Goal: Task Accomplishment & Management: Use online tool/utility

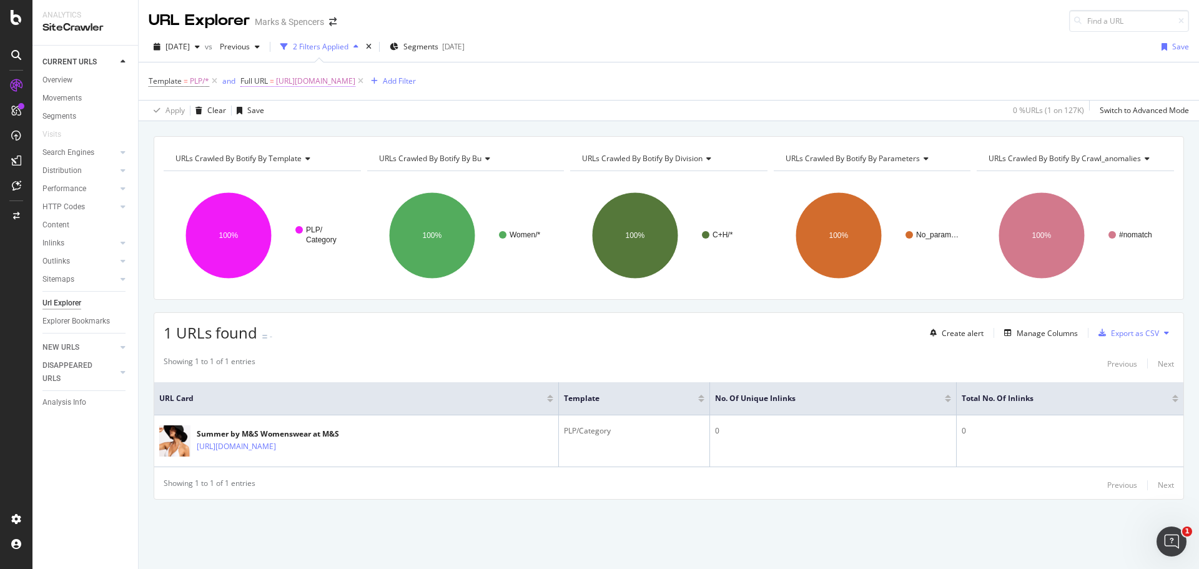
click at [355, 81] on span "[URL][DOMAIN_NAME]" at bounding box center [315, 80] width 79 height 17
click at [281, 109] on icon at bounding box center [284, 110] width 9 height 7
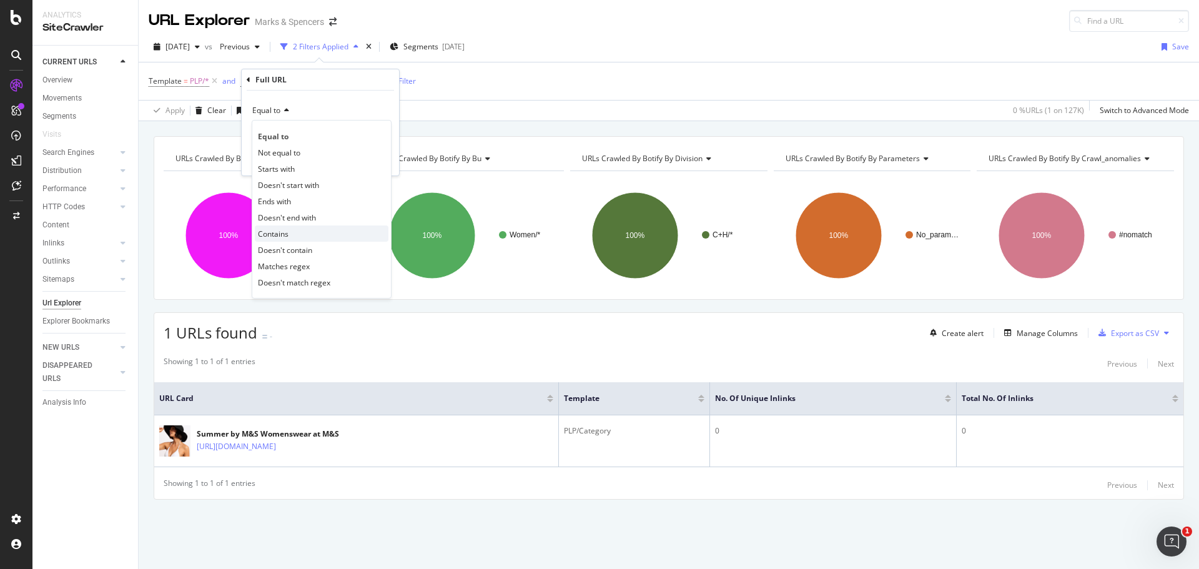
click at [280, 227] on div "Contains" at bounding box center [322, 233] width 134 height 16
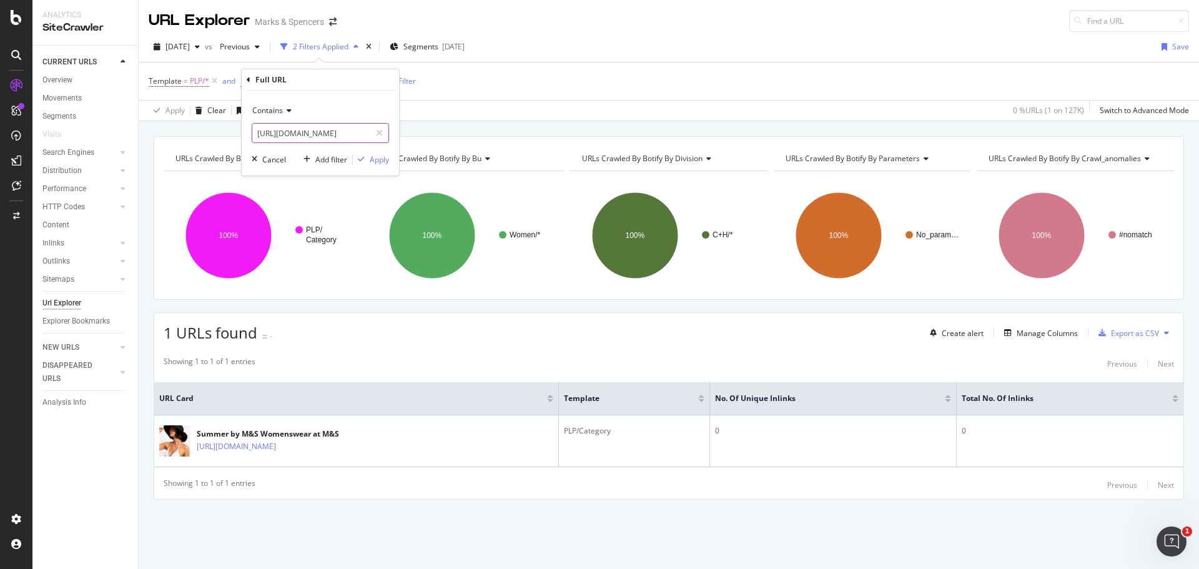
click at [312, 130] on input "[URL][DOMAIN_NAME]" at bounding box center [311, 133] width 118 height 20
paste input "fs5/suede"
type input "fs5/suede"
click at [391, 160] on div "Contains fs5/suede Cancel Add filter Apply" at bounding box center [320, 133] width 157 height 85
click at [385, 161] on div "Apply" at bounding box center [379, 159] width 19 height 11
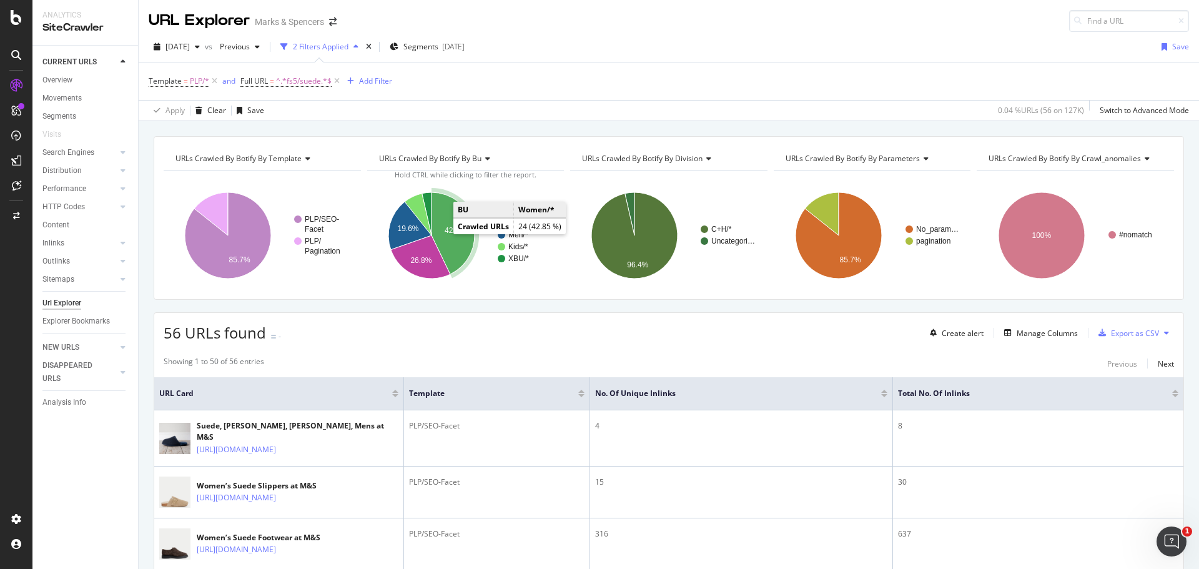
click at [455, 242] on icon "A chart." at bounding box center [453, 233] width 43 height 82
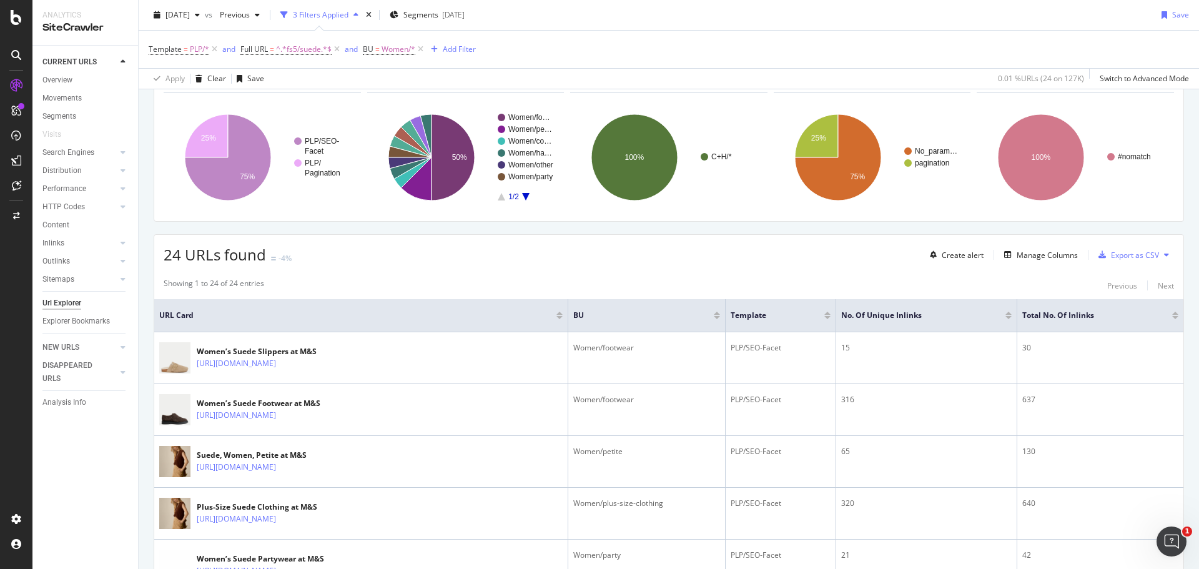
scroll to position [79, 0]
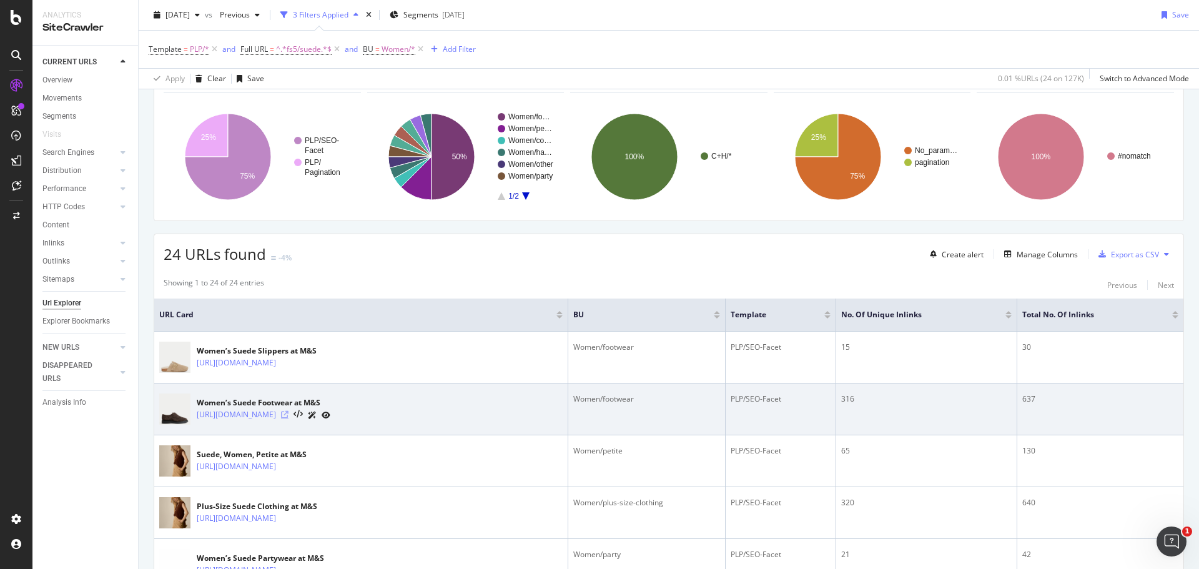
click at [289, 414] on icon at bounding box center [284, 414] width 7 height 7
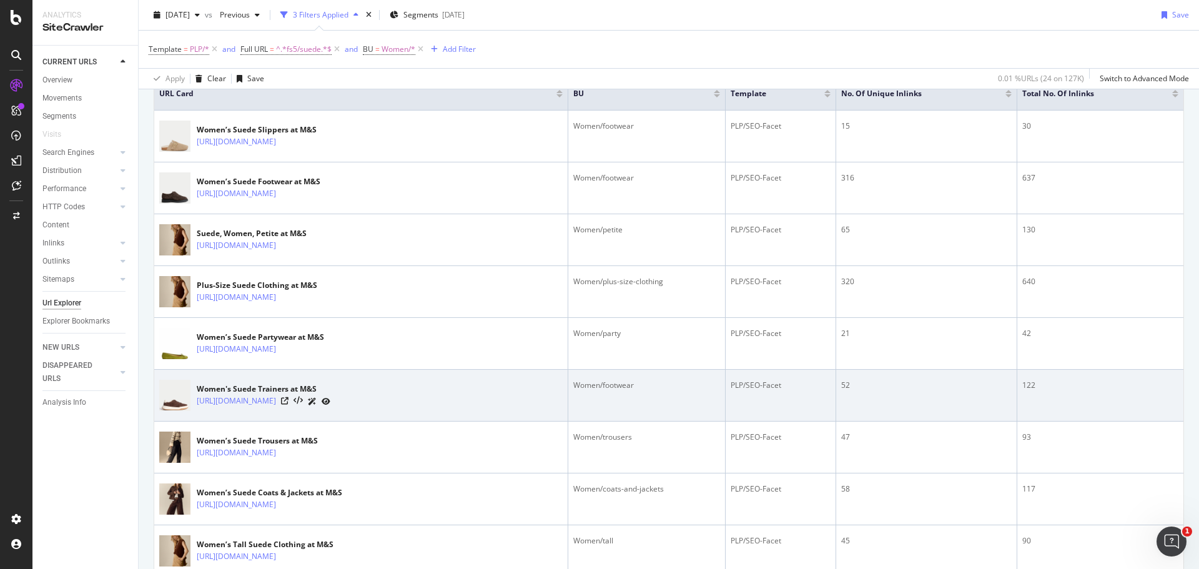
scroll to position [300, 0]
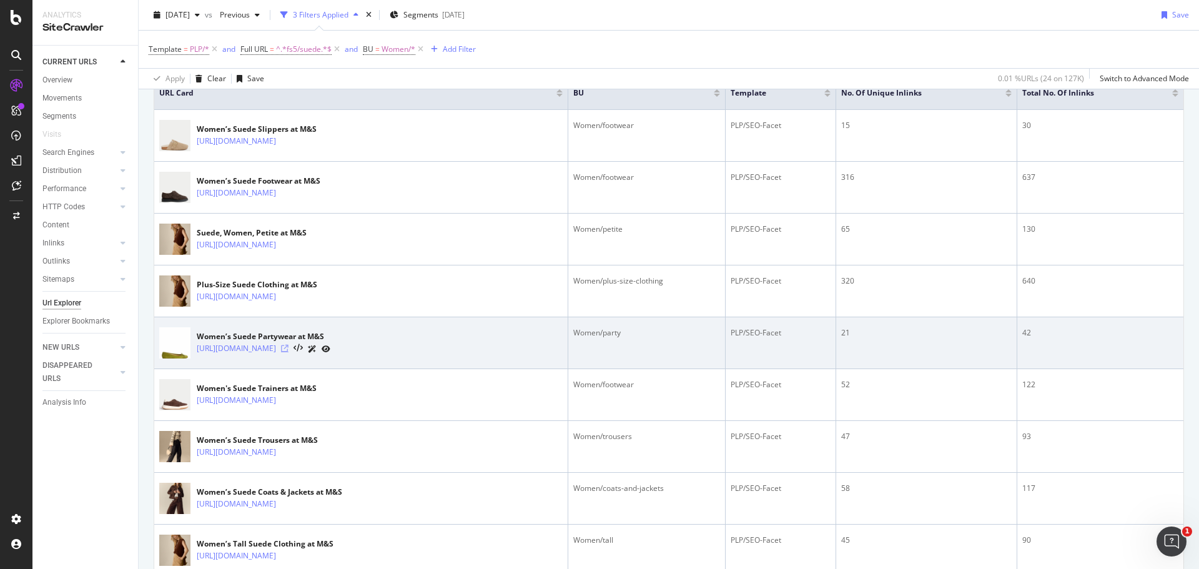
click at [289, 350] on icon at bounding box center [284, 348] width 7 height 7
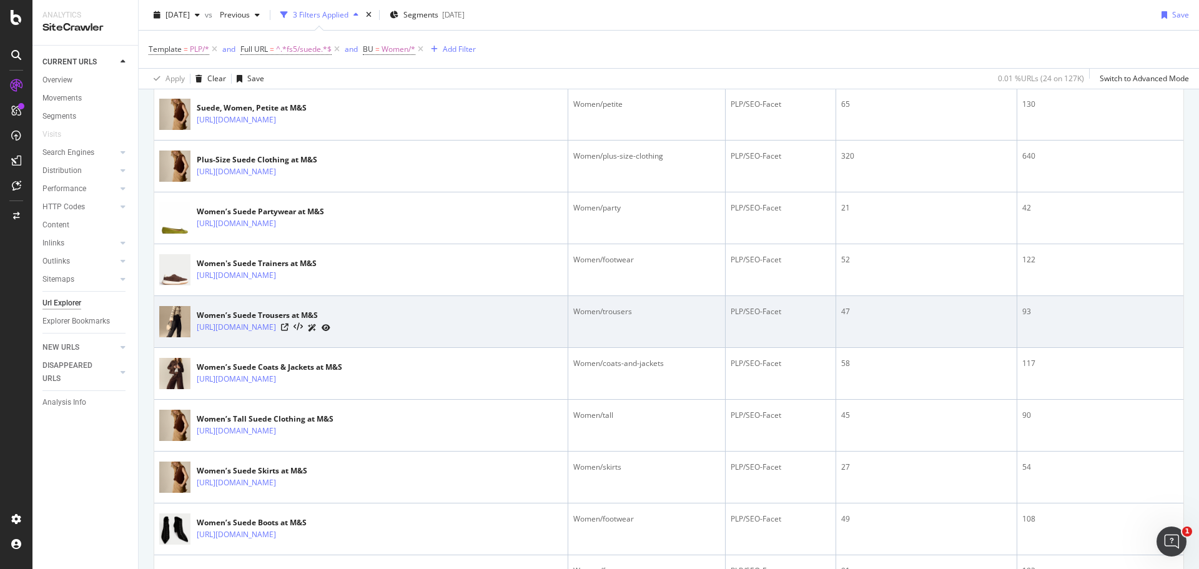
scroll to position [426, 0]
click at [289, 324] on icon at bounding box center [284, 326] width 7 height 7
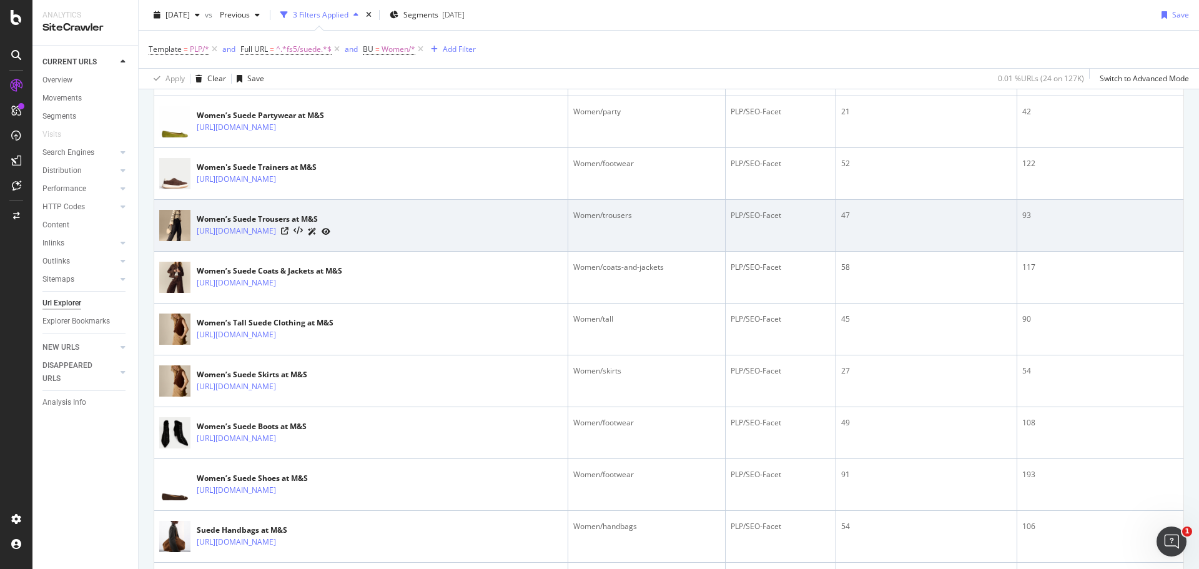
scroll to position [523, 0]
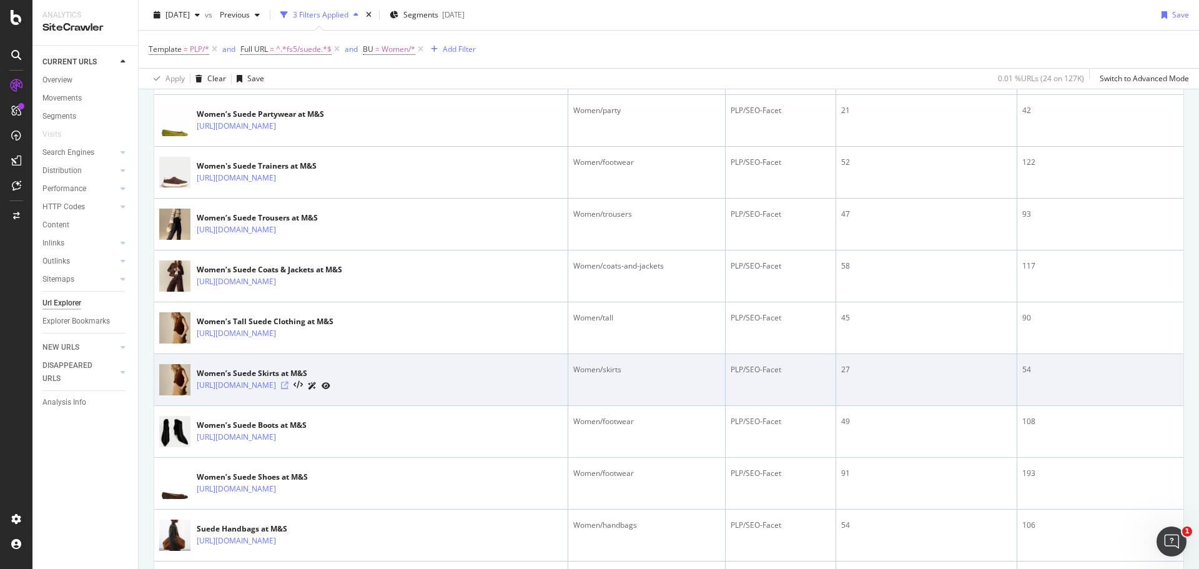
click at [289, 388] on icon at bounding box center [284, 385] width 7 height 7
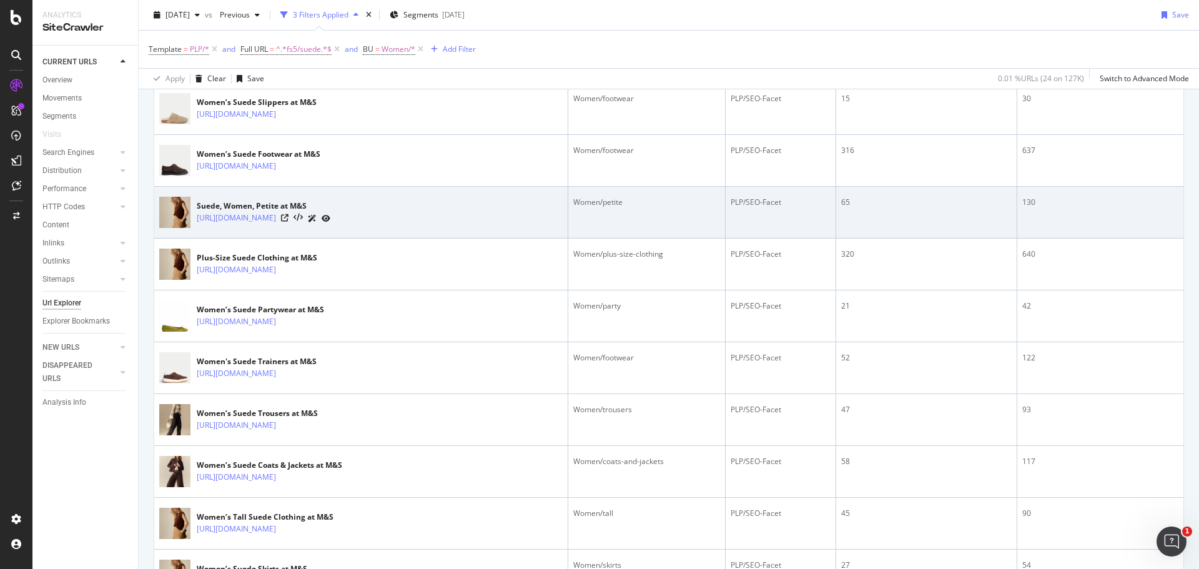
scroll to position [380, 0]
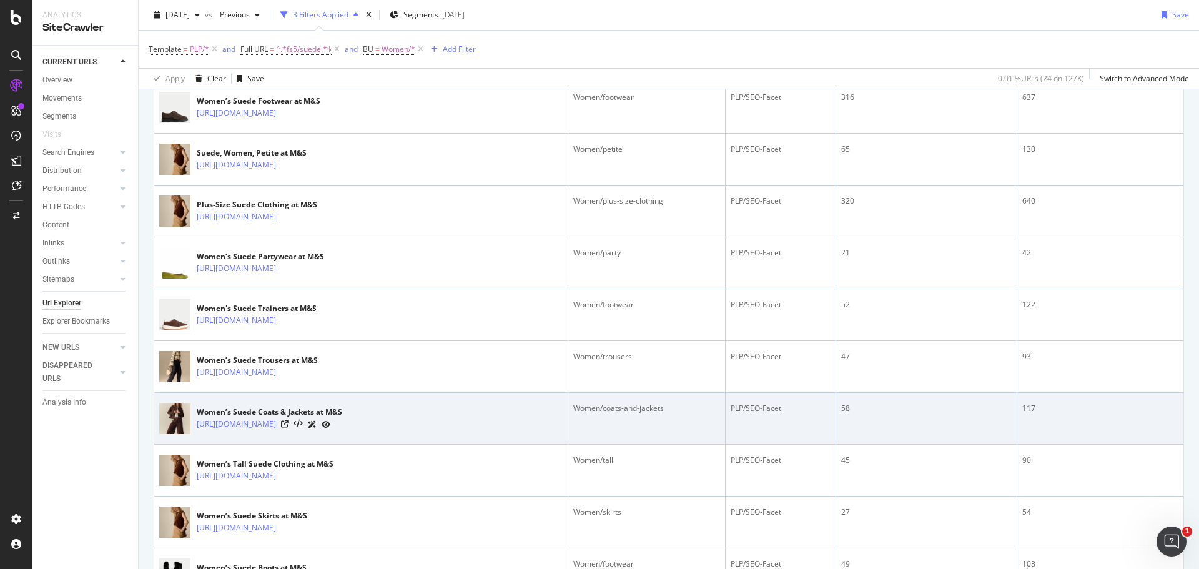
click at [330, 418] on div at bounding box center [305, 424] width 49 height 13
click at [289, 426] on icon at bounding box center [284, 423] width 7 height 7
